Goal: Task Accomplishment & Management: Manage account settings

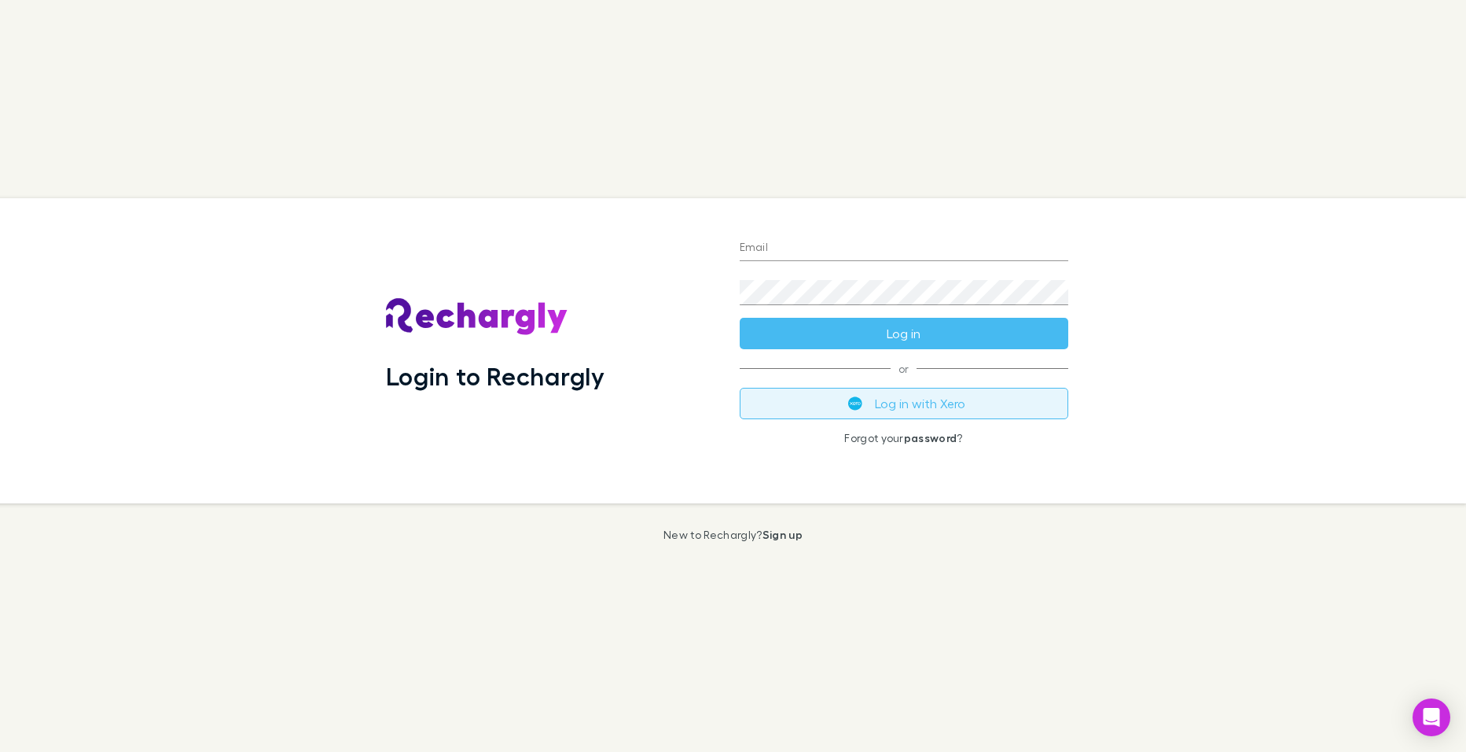
click at [899, 407] on button "Log in with Xero" at bounding box center [904, 403] width 329 height 31
